Goal: Task Accomplishment & Management: Manage account settings

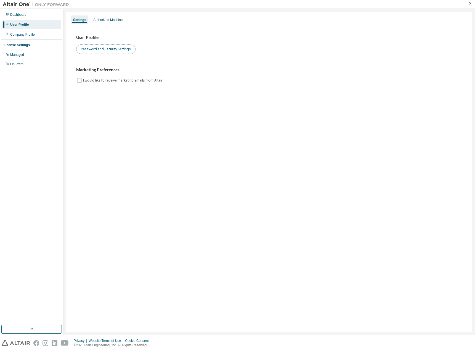
click at [117, 51] on button "Password and Security Settings" at bounding box center [105, 48] width 59 height 9
